Goal: Share content

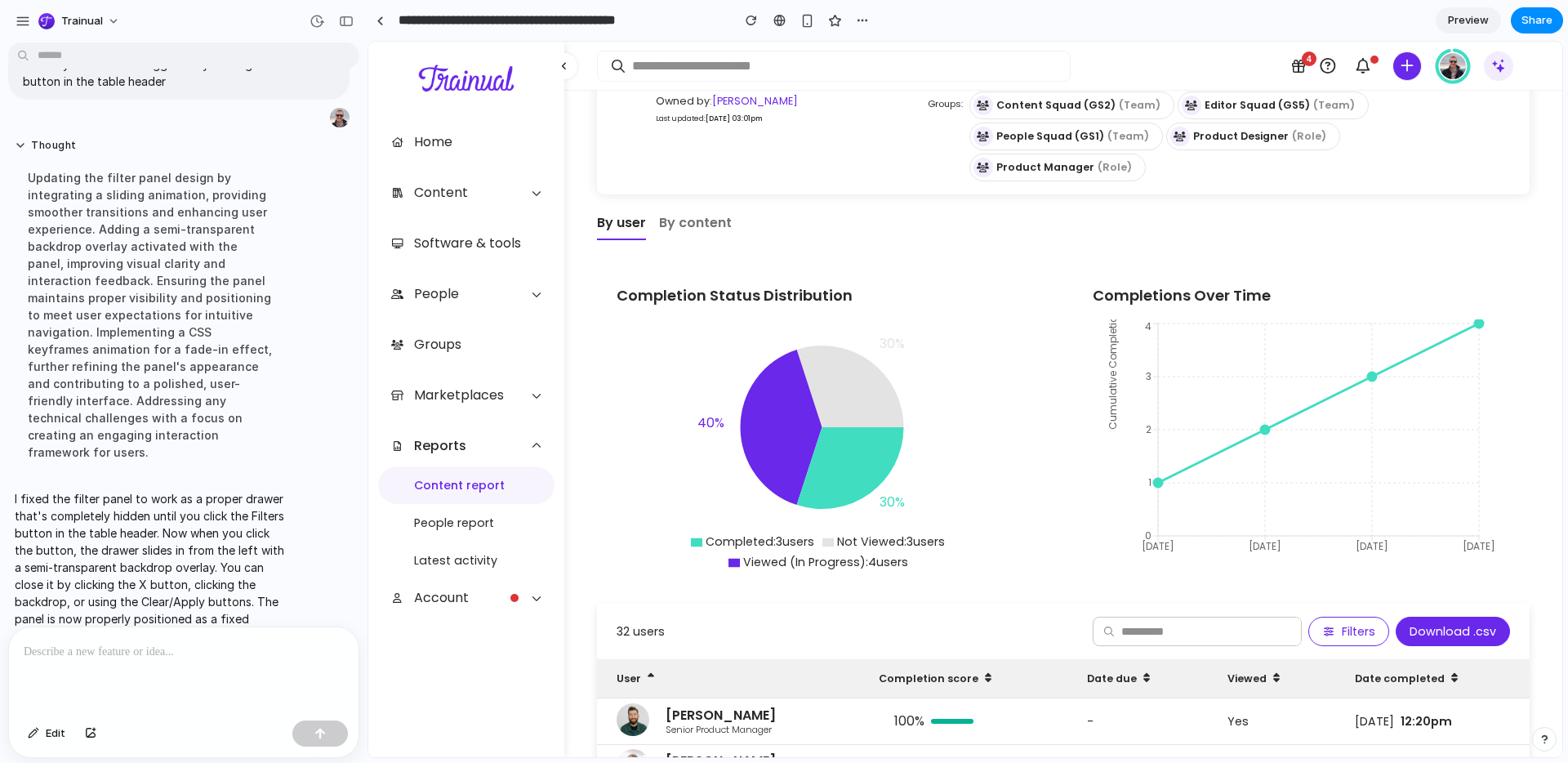
scroll to position [94, 0]
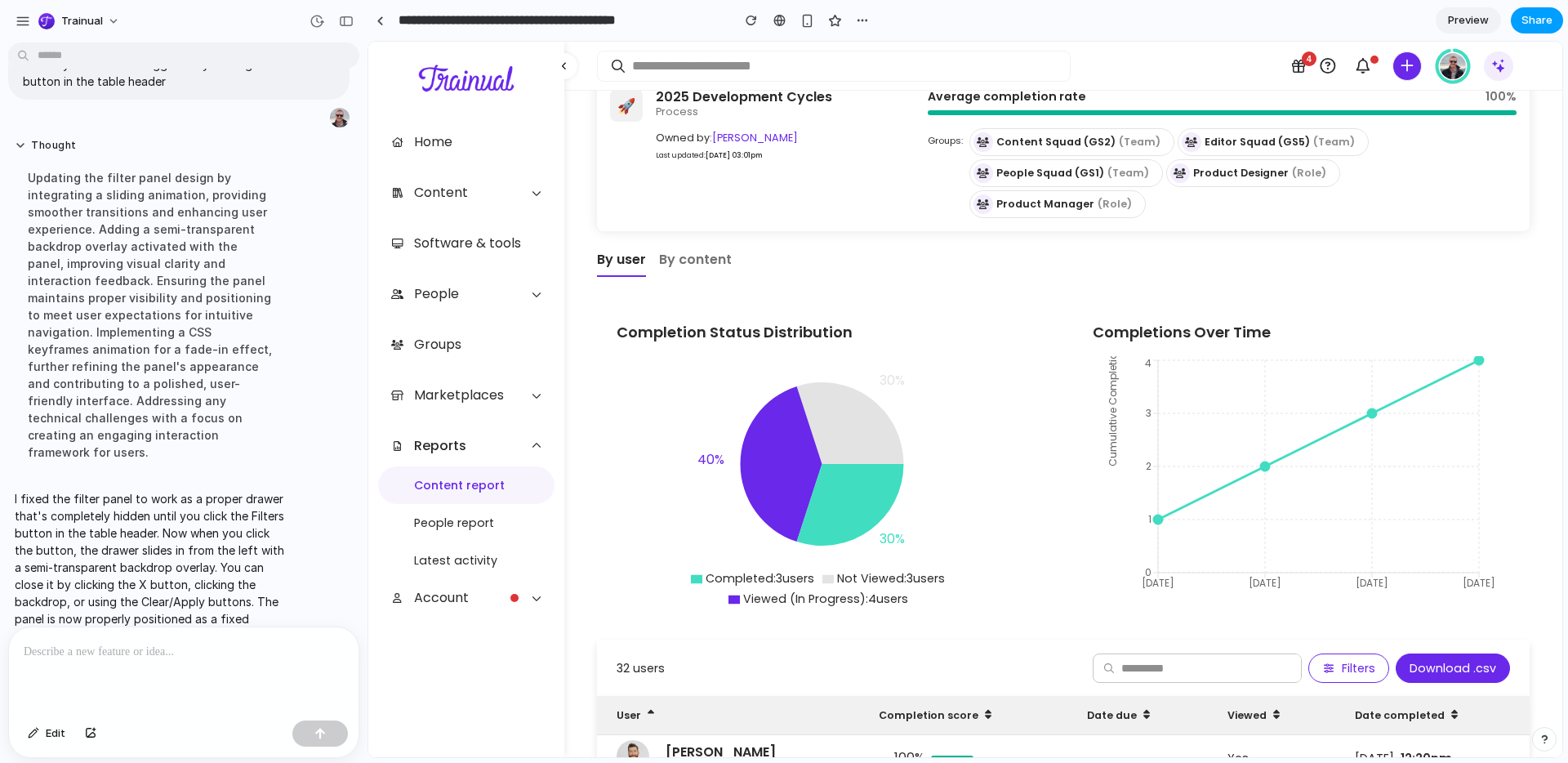
click at [1533, 15] on span "Share" at bounding box center [1537, 21] width 31 height 16
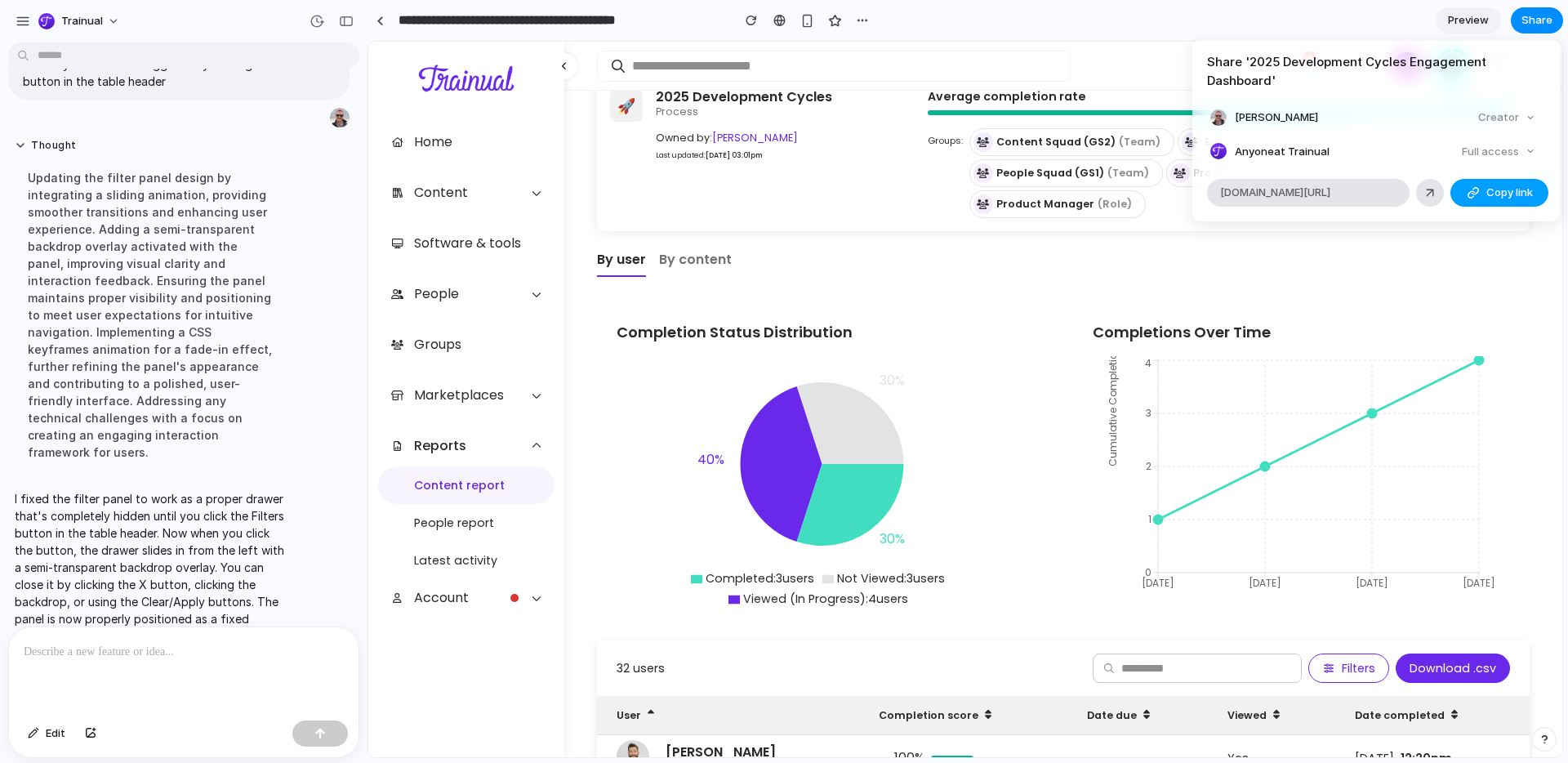
click at [1497, 193] on span "Copy link" at bounding box center [1509, 193] width 46 height 16
click at [1274, 22] on div "Share ' 2025 Development Cycles Engagement Dashboard ' [PERSON_NAME] Creator An…" at bounding box center [784, 382] width 1568 height 763
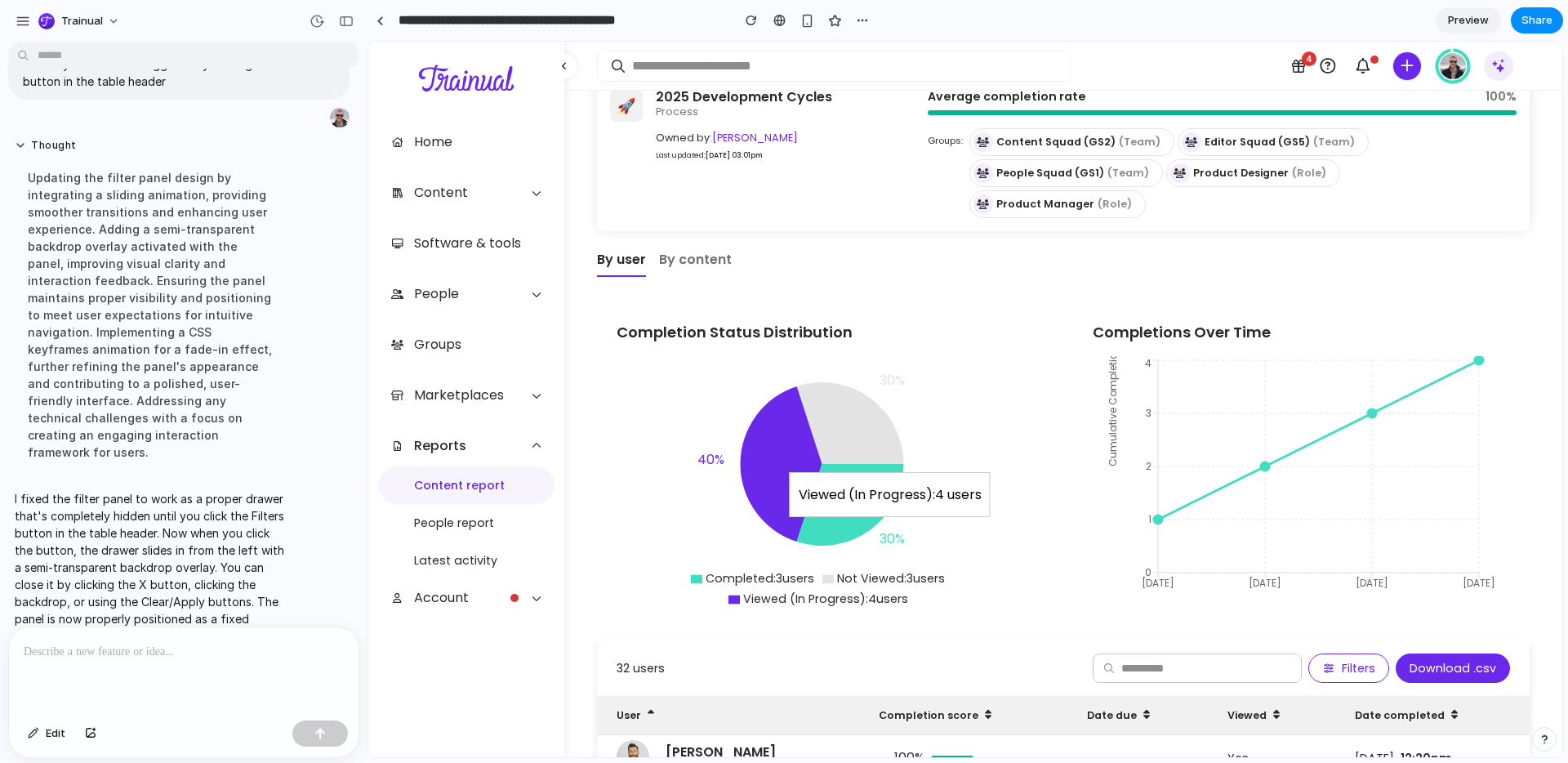
click at [764, 425] on icon at bounding box center [780, 465] width 81 height 155
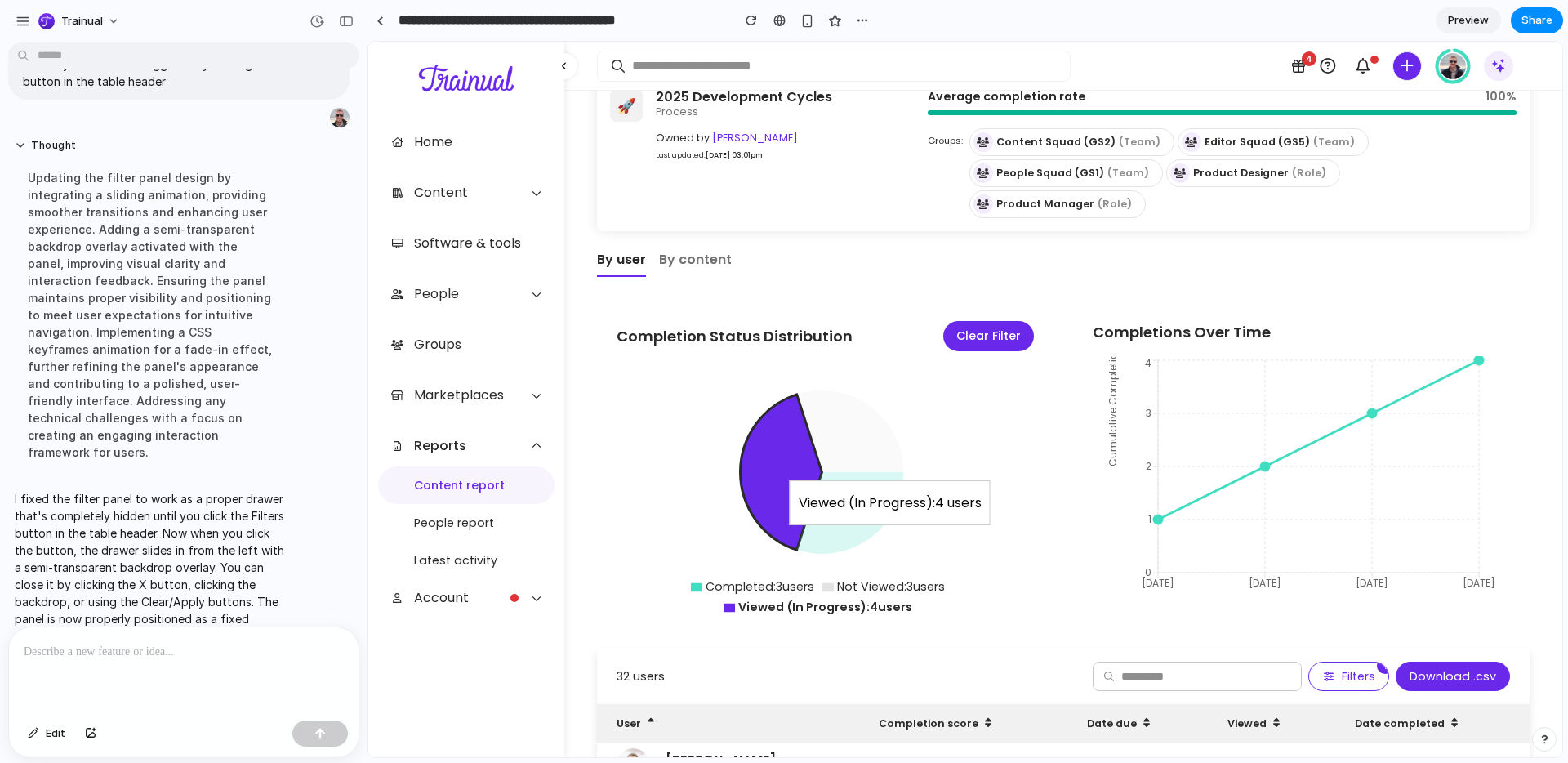
click at [767, 425] on icon at bounding box center [780, 473] width 81 height 155
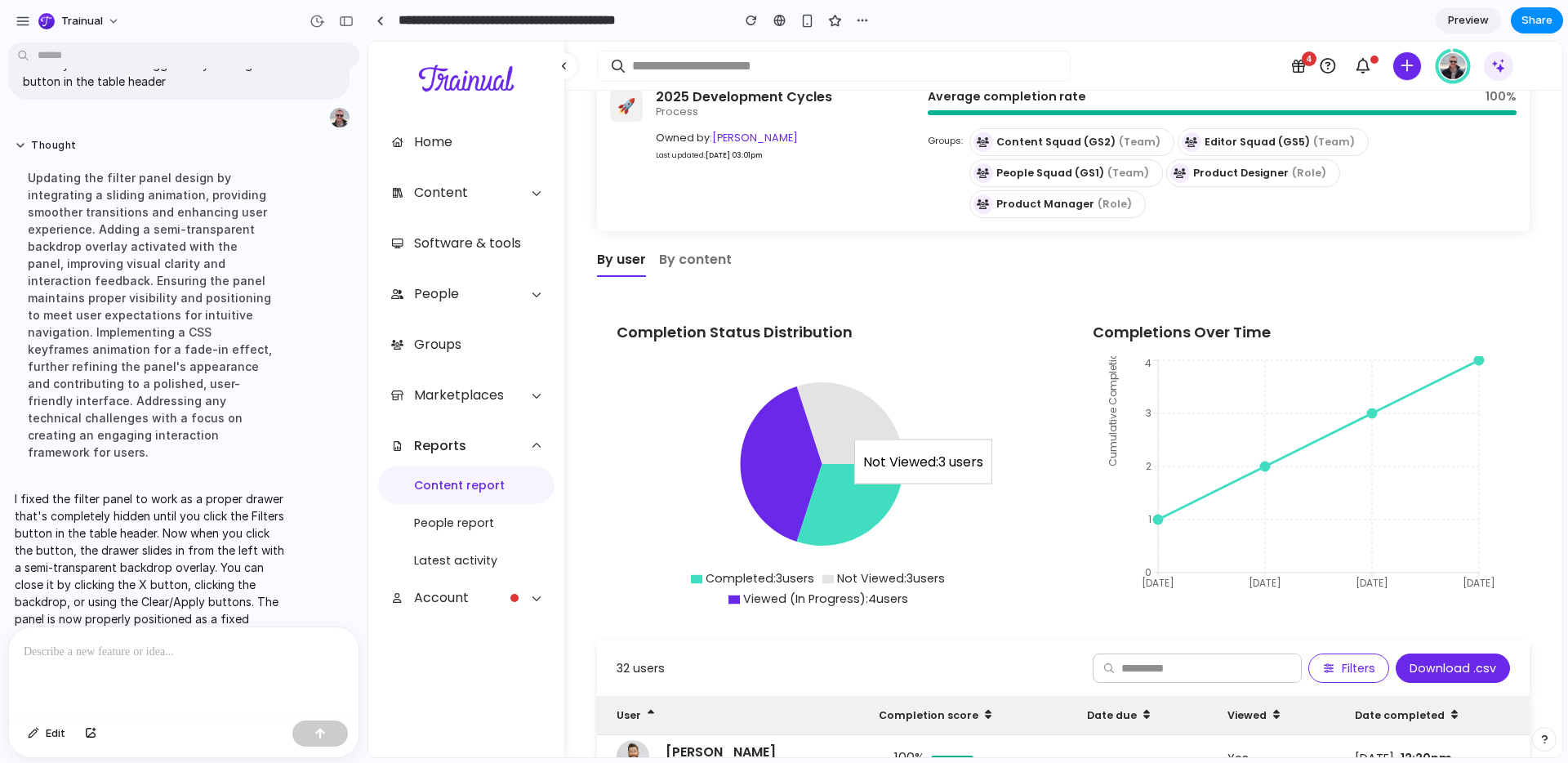
click at [849, 410] on icon at bounding box center [850, 423] width 107 height 81
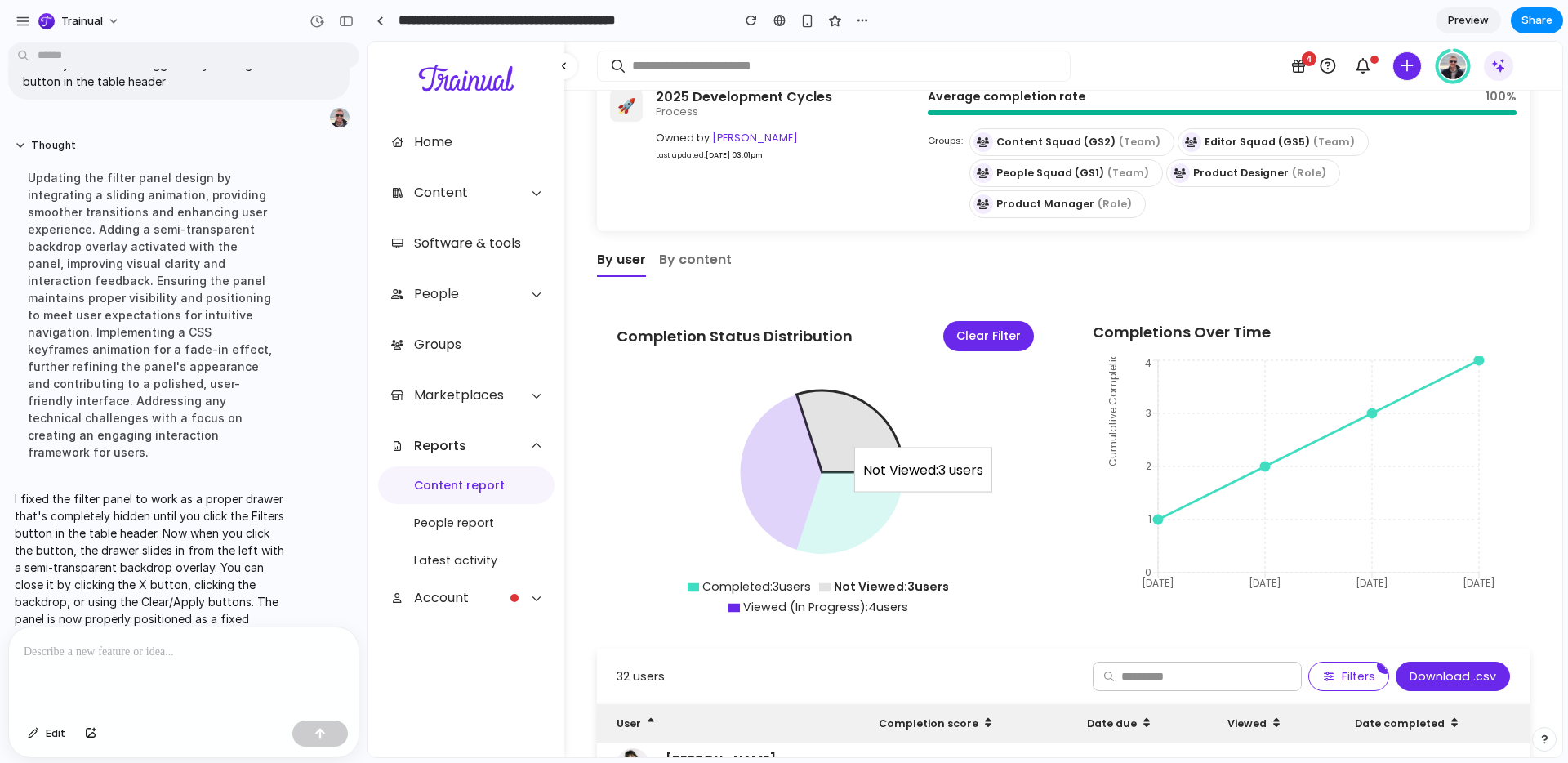
click at [849, 410] on icon at bounding box center [850, 431] width 107 height 81
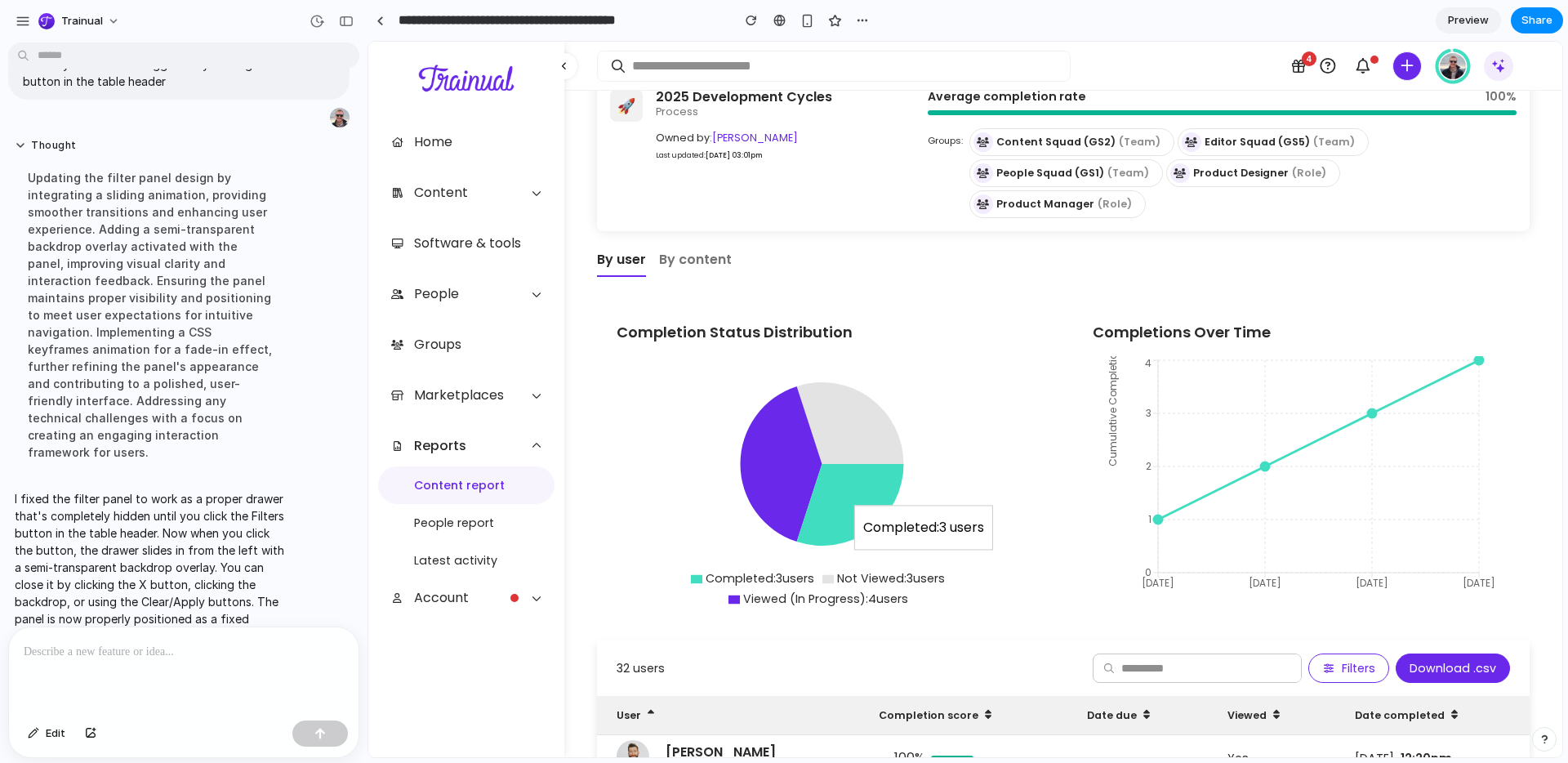
click at [848, 473] on icon at bounding box center [850, 504] width 107 height 81
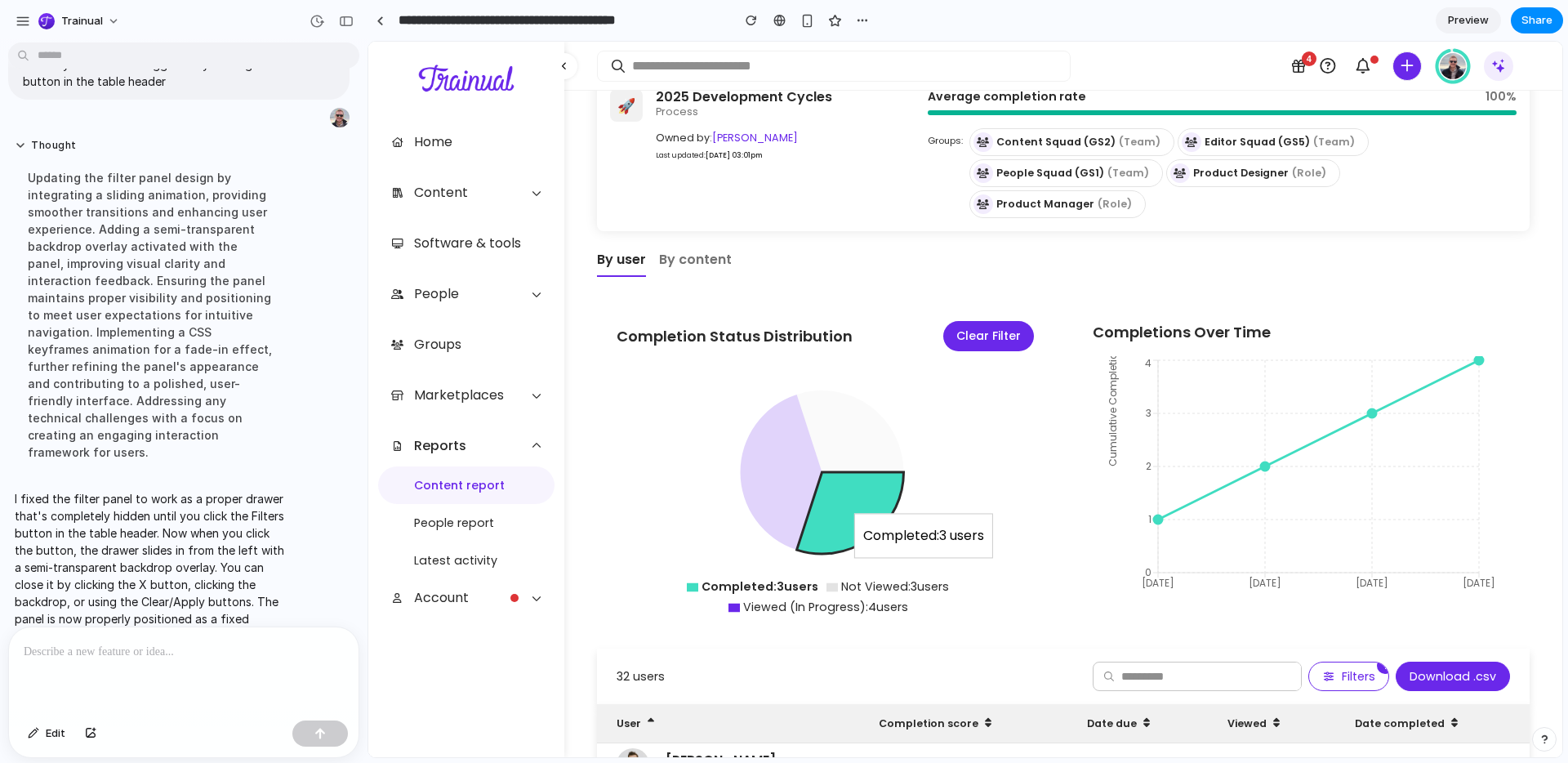
click at [847, 473] on icon at bounding box center [850, 513] width 107 height 81
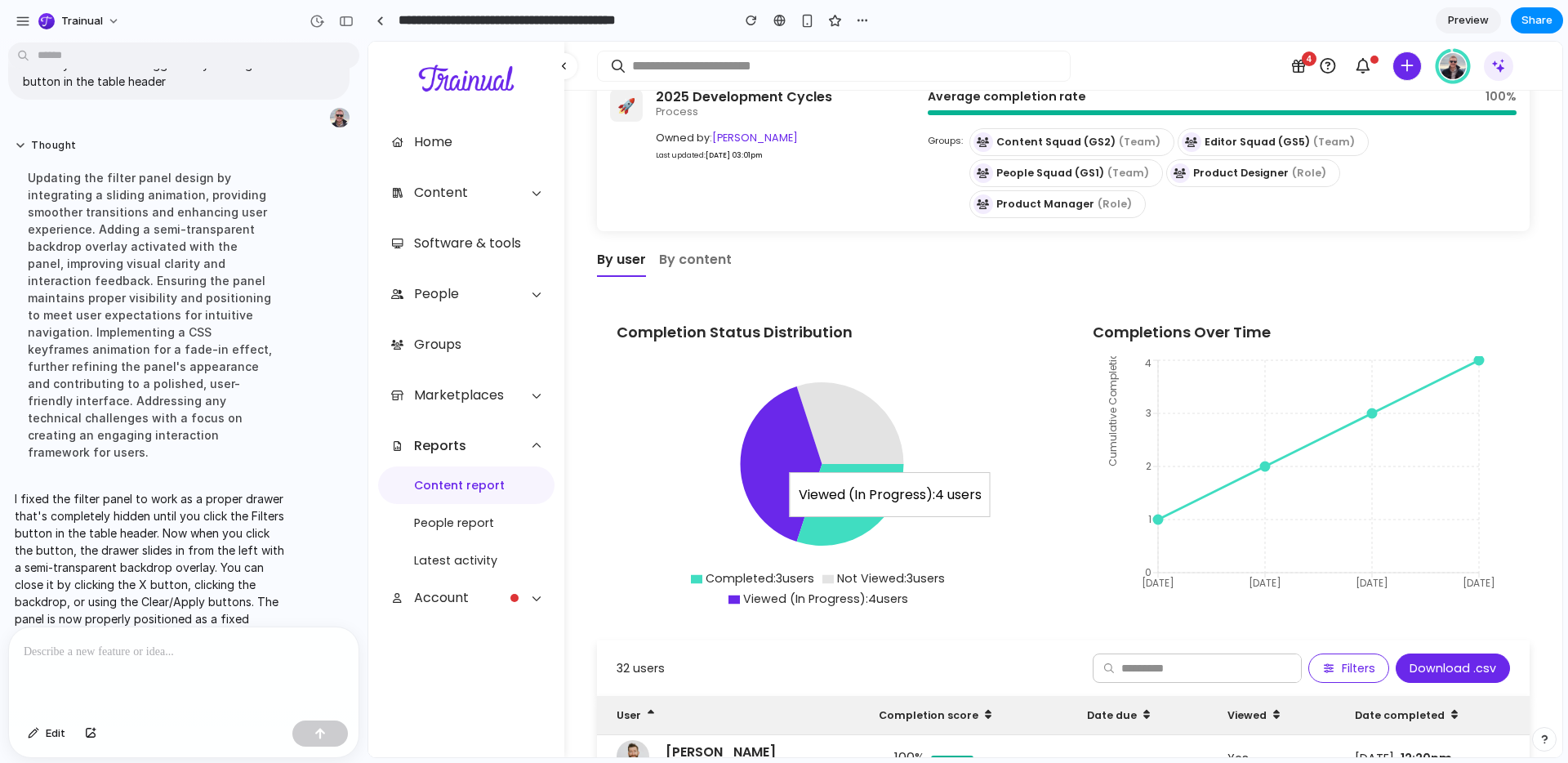
click at [788, 439] on icon at bounding box center [780, 465] width 81 height 155
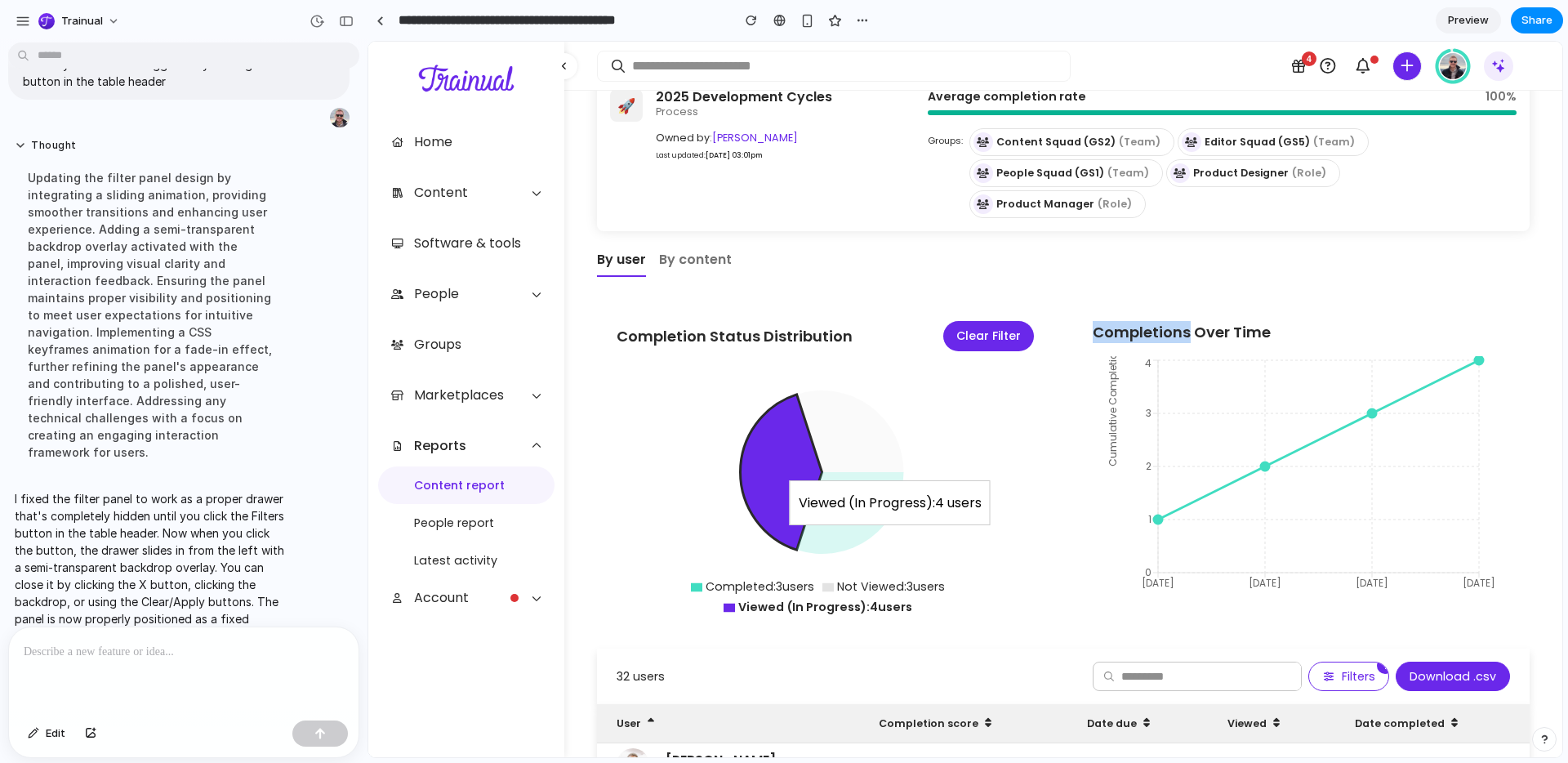
click at [788, 439] on icon at bounding box center [780, 473] width 81 height 155
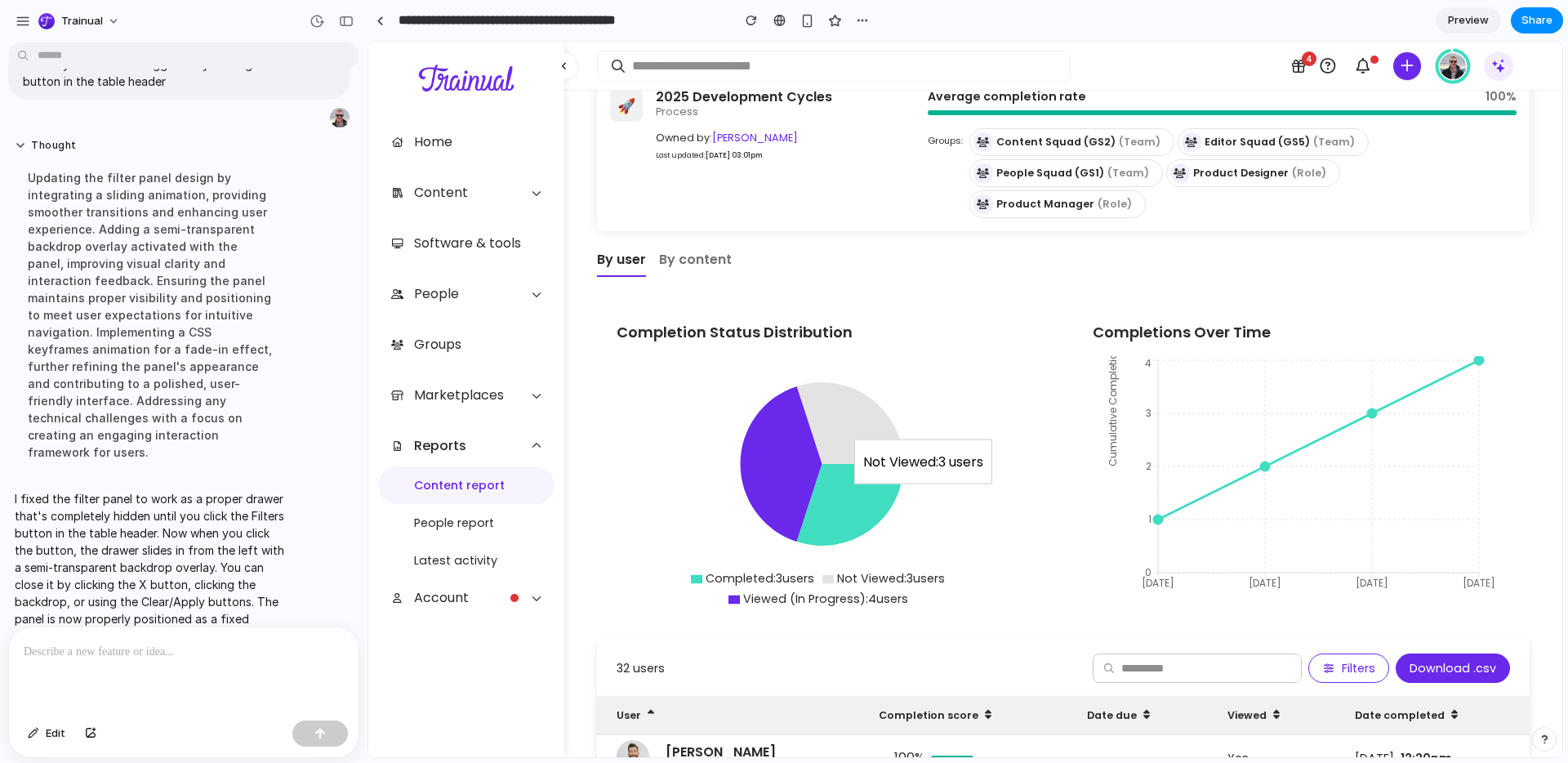
click at [858, 387] on icon at bounding box center [850, 423] width 107 height 81
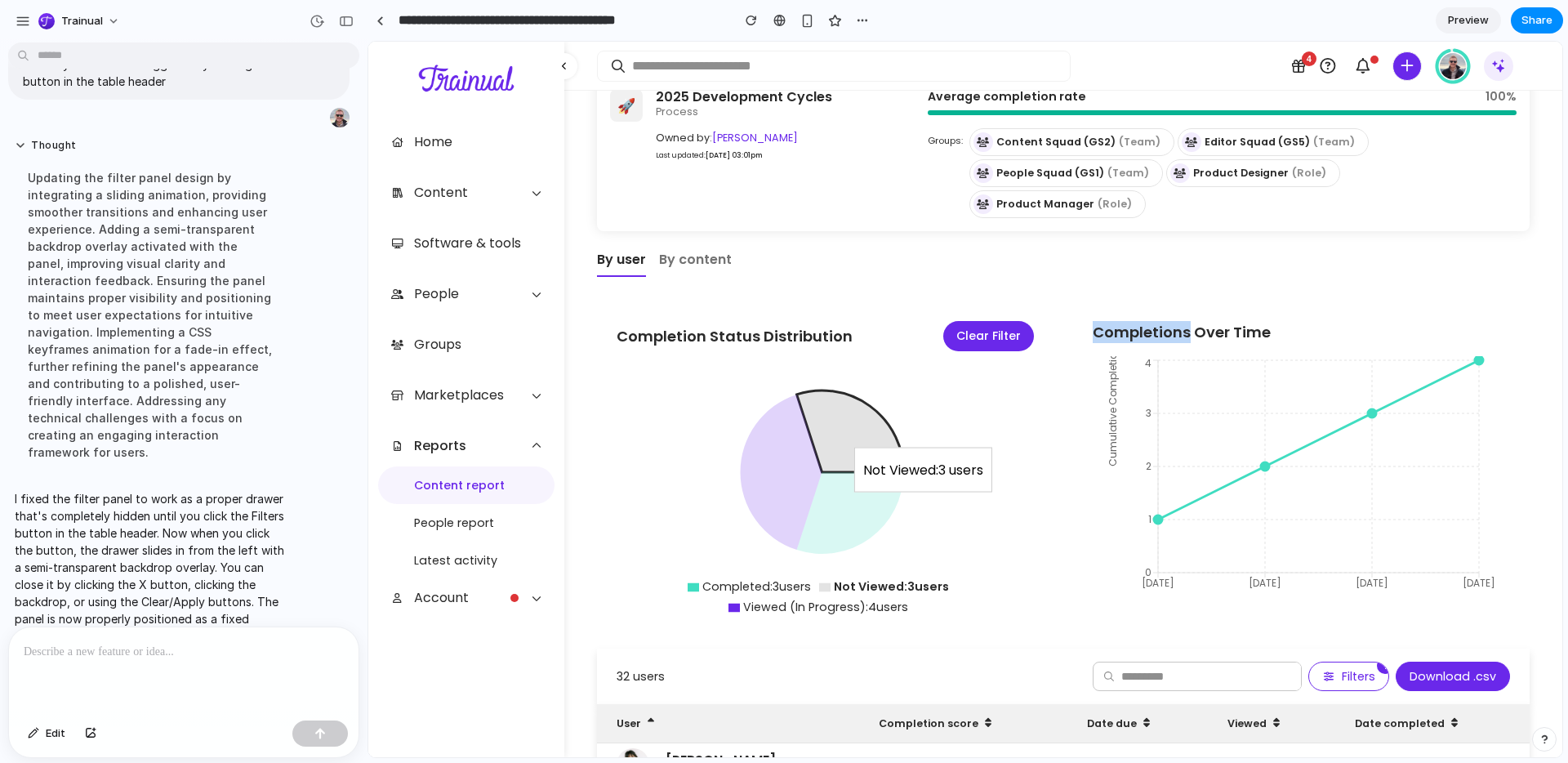
click at [857, 390] on icon at bounding box center [850, 431] width 107 height 81
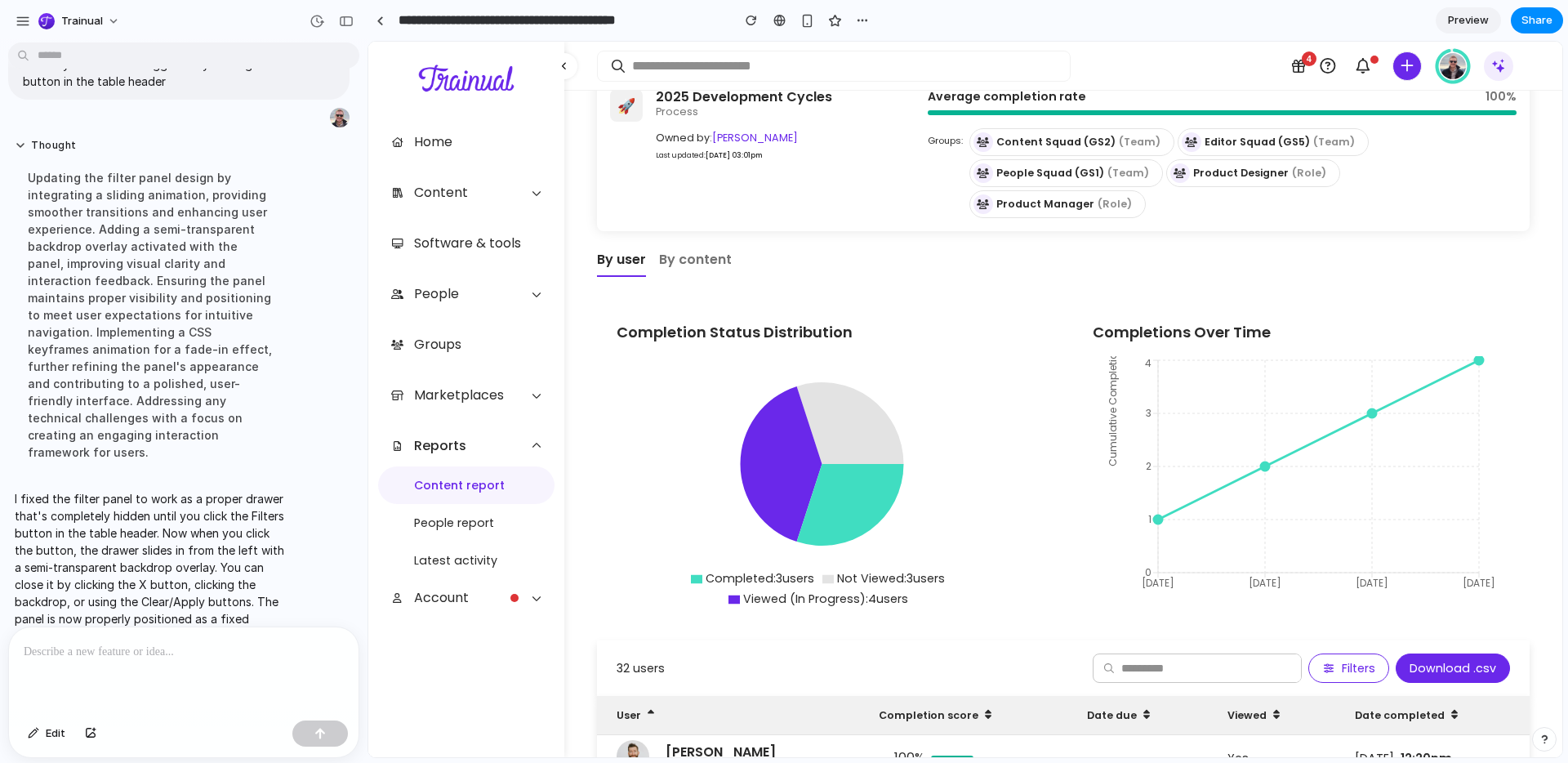
click at [1138, 245] on div "Reports 2025 Development Cycles 🚀 2025 Development Cycles Process Owned by: [PE…" at bounding box center [1063, 641] width 932 height 1225
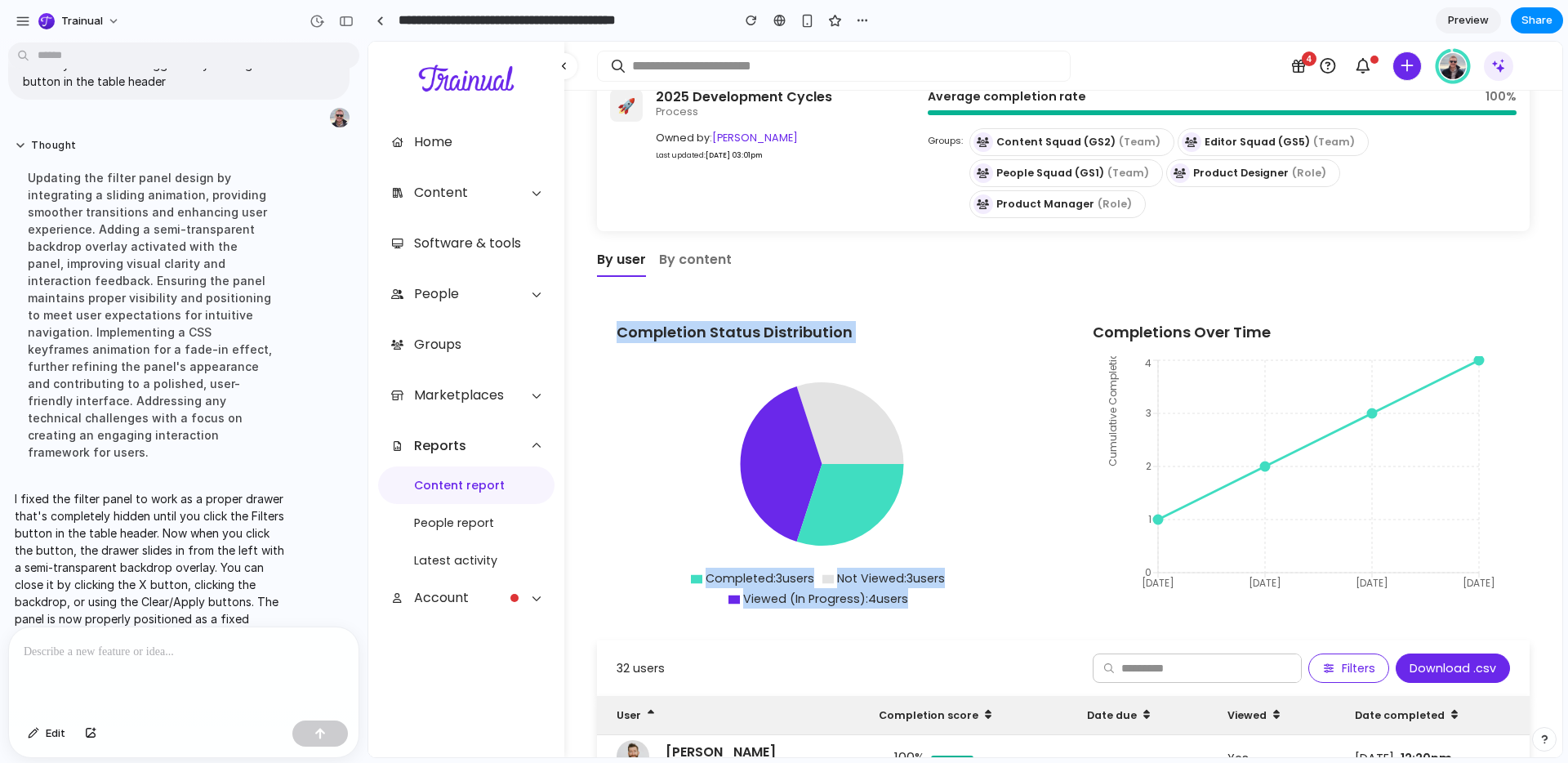
click at [1023, 247] on div "Reports 2025 Development Cycles 🚀 2025 Development Cycles Process Owned by: [PE…" at bounding box center [1063, 641] width 932 height 1225
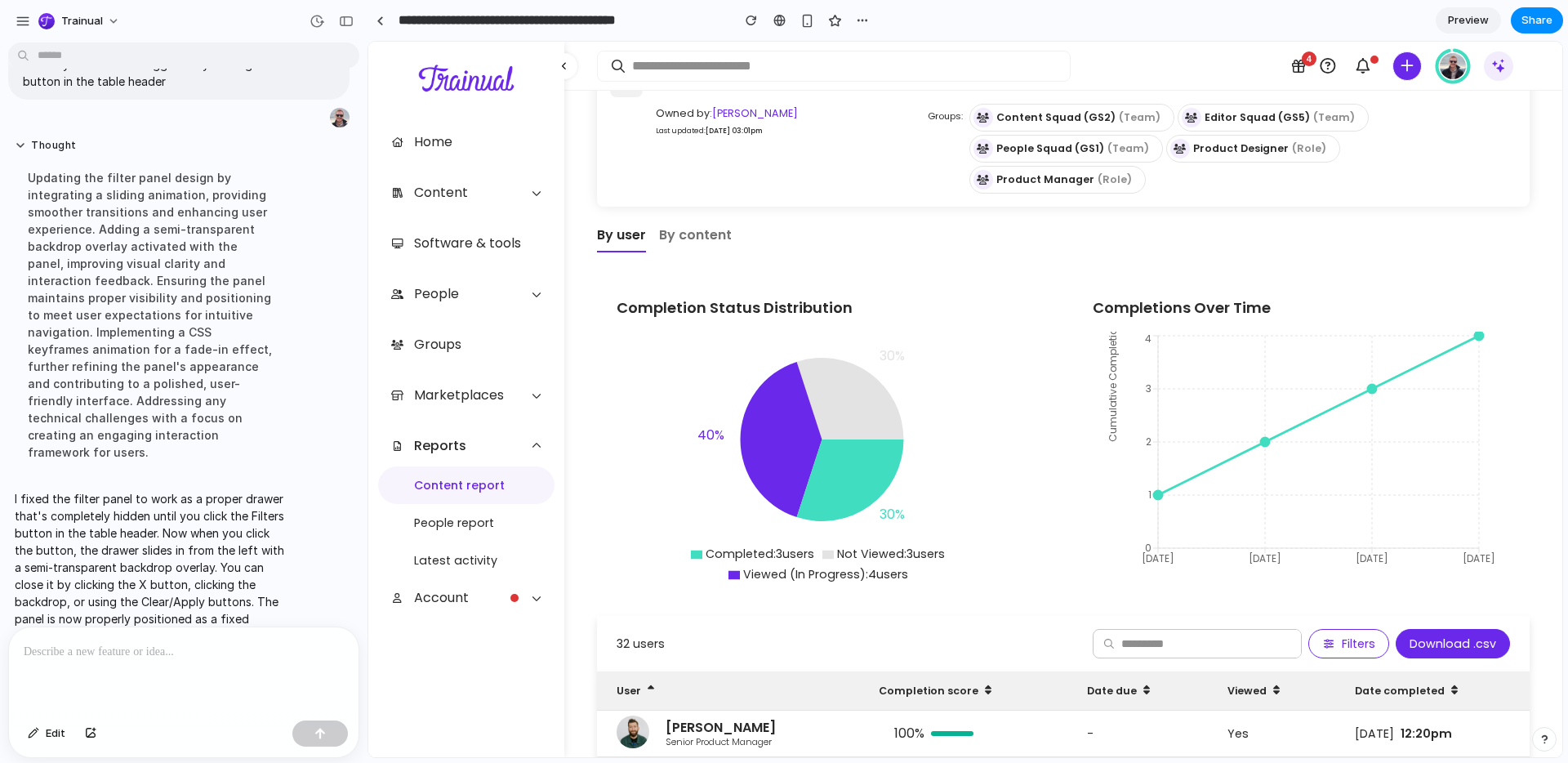
scroll to position [119, 0]
